Goal: Check status

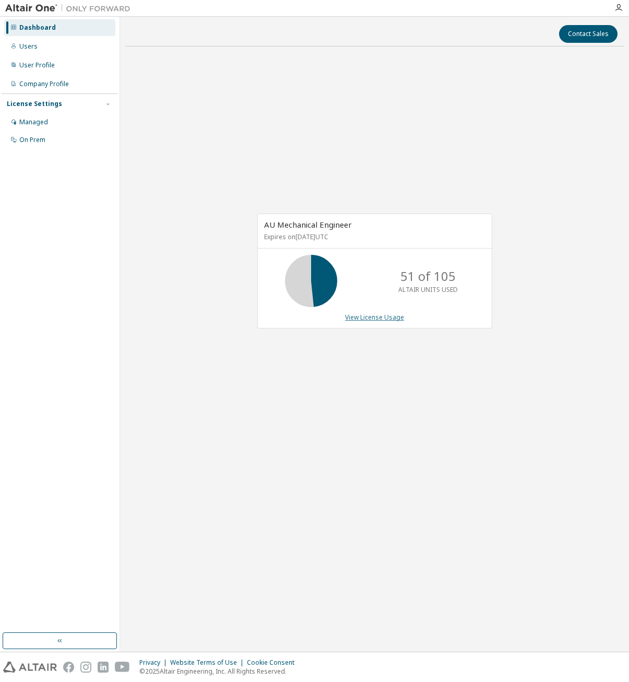
click at [374, 313] on link "View License Usage" at bounding box center [374, 317] width 59 height 9
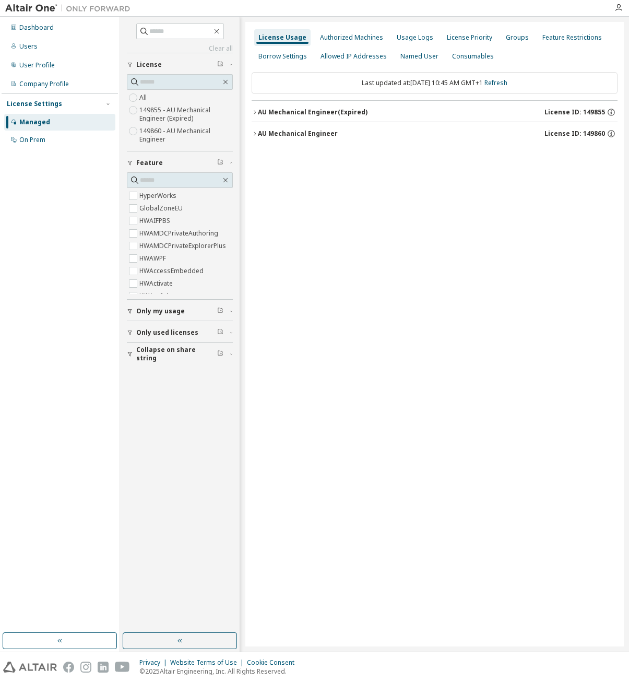
click at [273, 130] on div "AU Mechanical Engineer" at bounding box center [298, 133] width 80 height 8
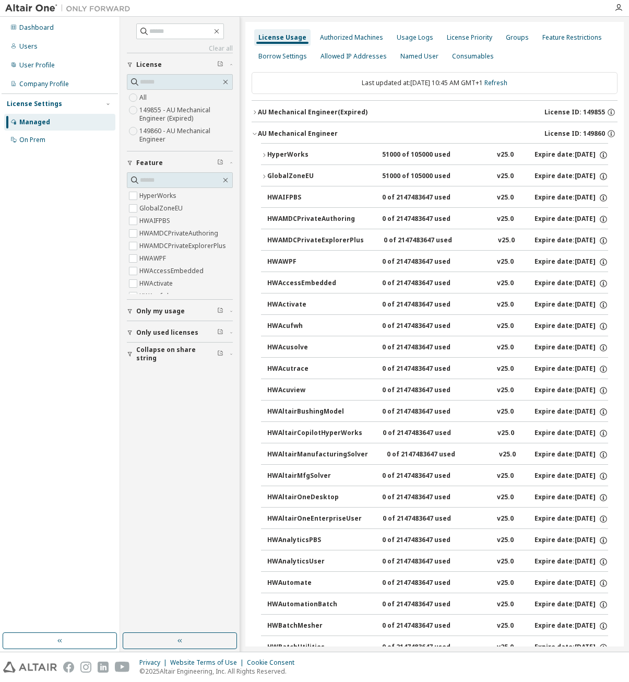
click at [301, 152] on div "HyperWorks" at bounding box center [314, 154] width 94 height 9
